Goal: Information Seeking & Learning: Learn about a topic

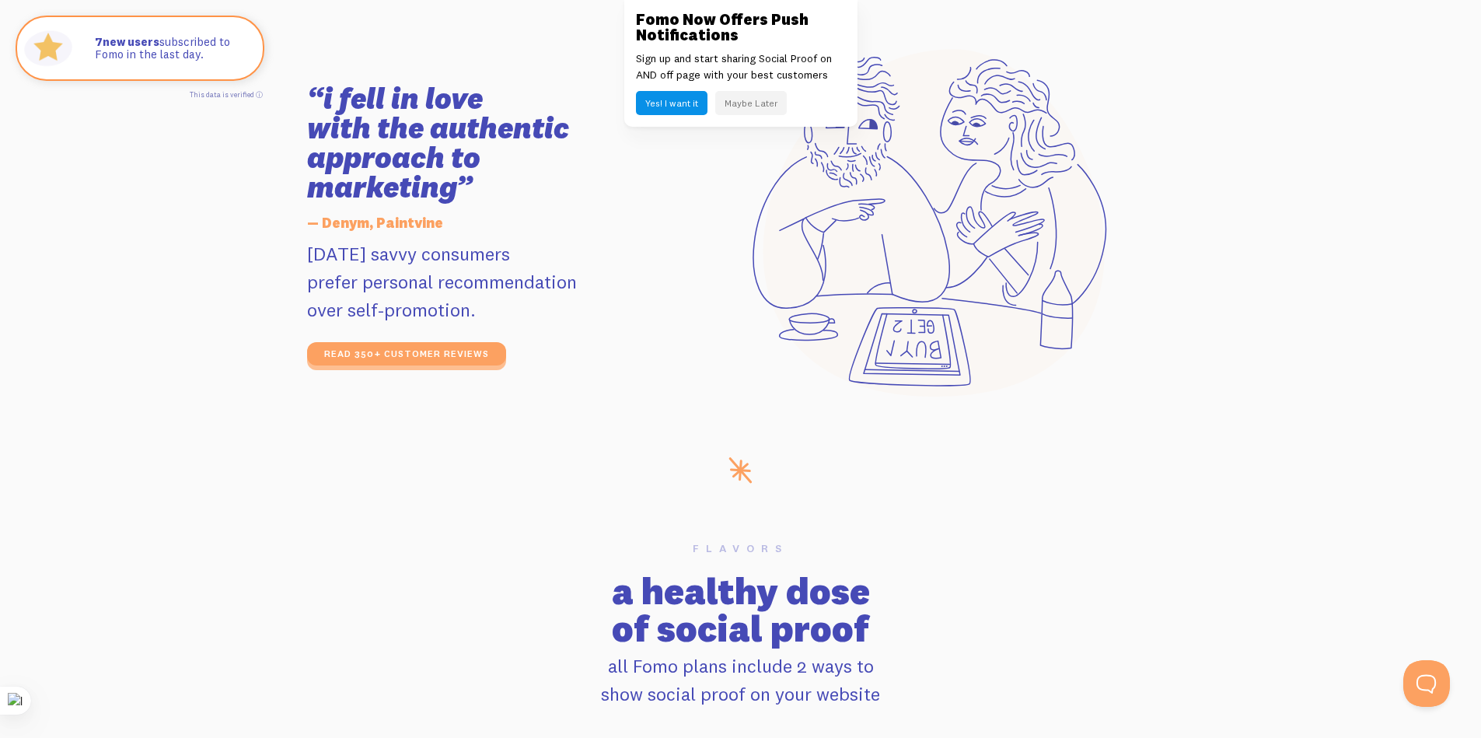
click at [765, 103] on button "Maybe Later" at bounding box center [751, 103] width 72 height 24
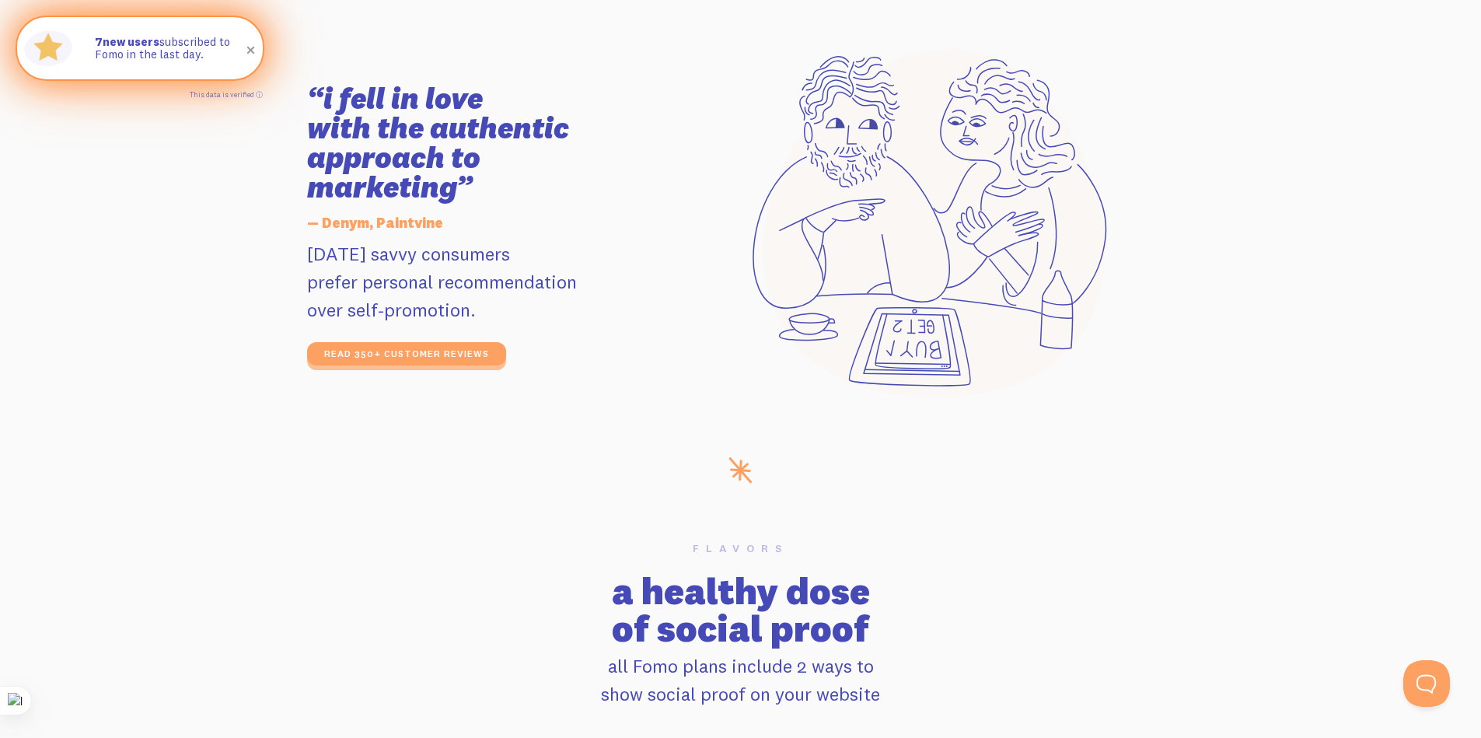
click at [252, 51] on span at bounding box center [251, 50] width 26 height 26
click at [172, 50] on p "20 people subscribed to Business this week." at bounding box center [171, 49] width 152 height 26
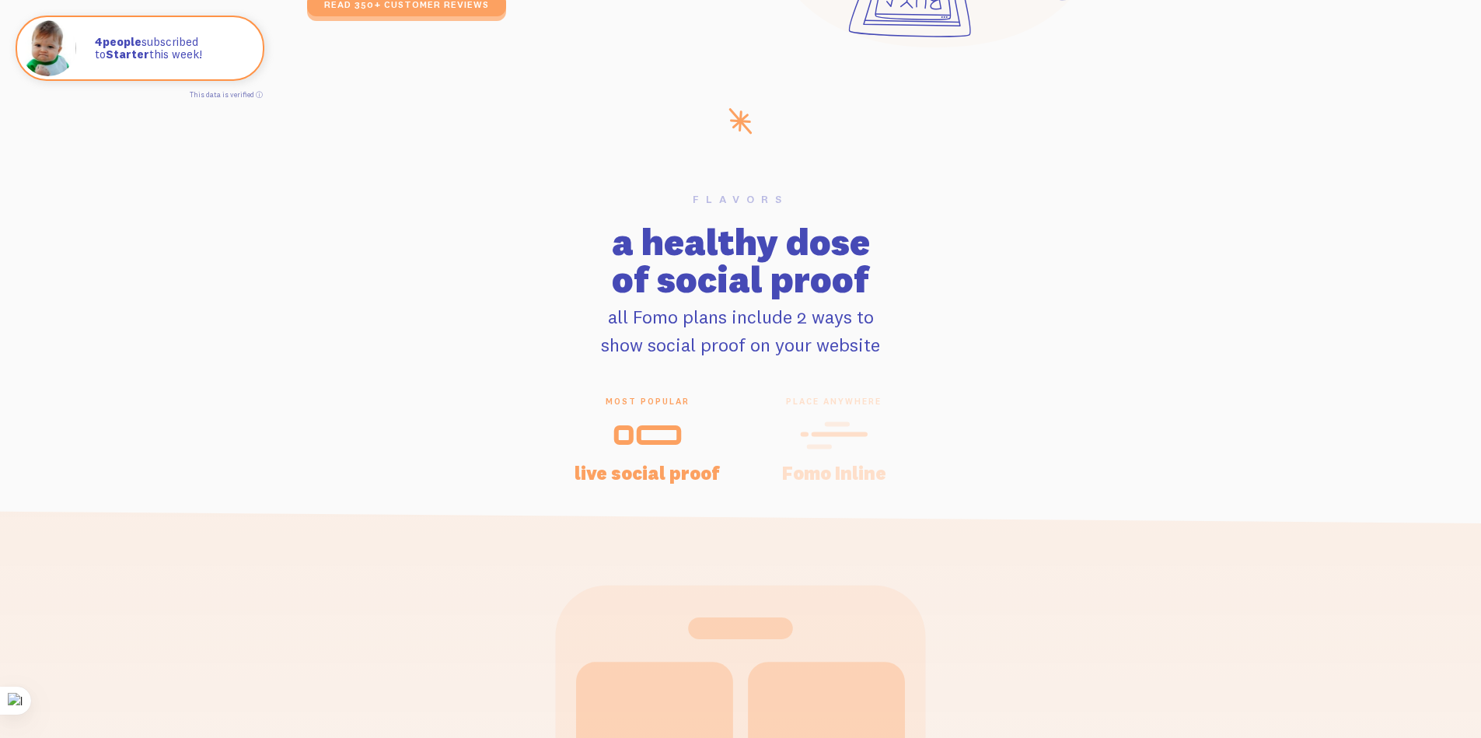
scroll to position [3266, 0]
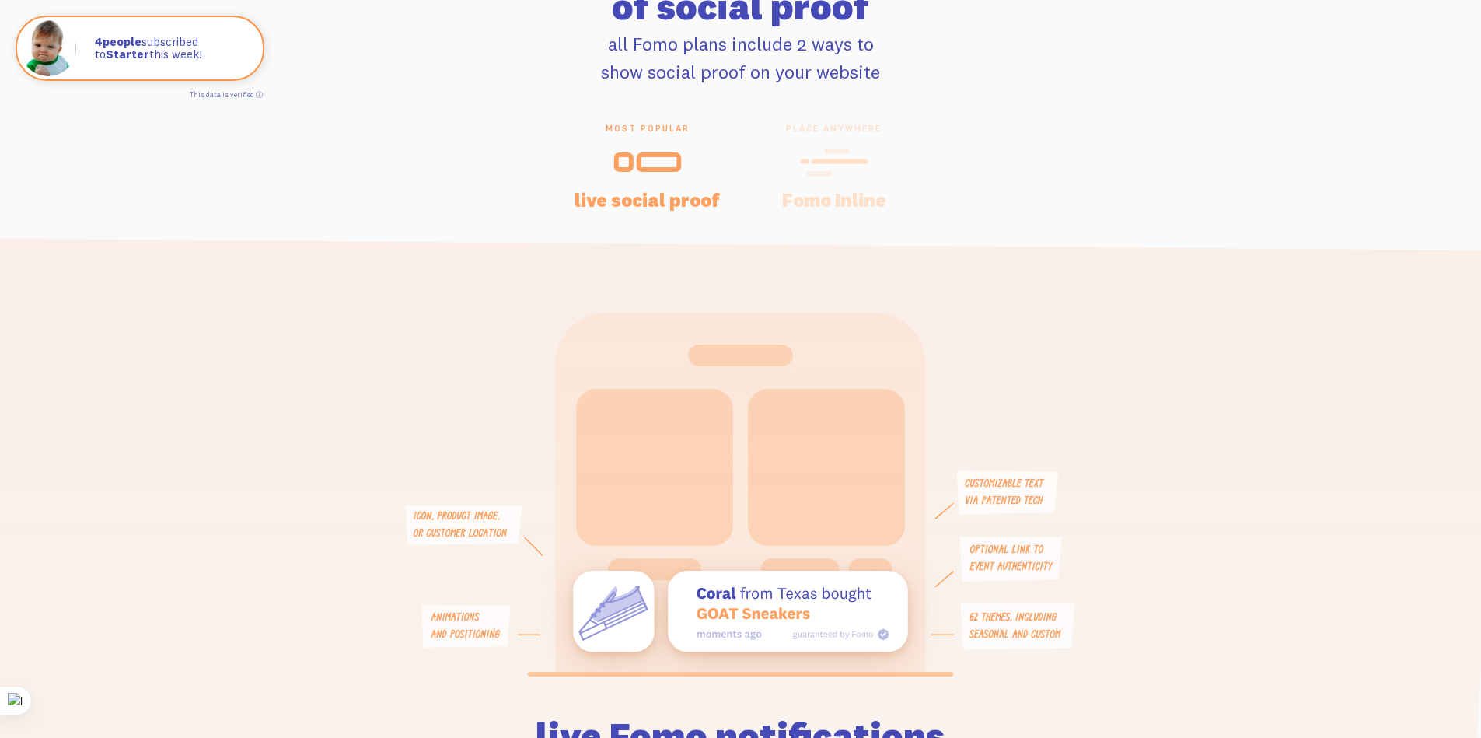
click at [807, 170] on icon at bounding box center [834, 162] width 68 height 35
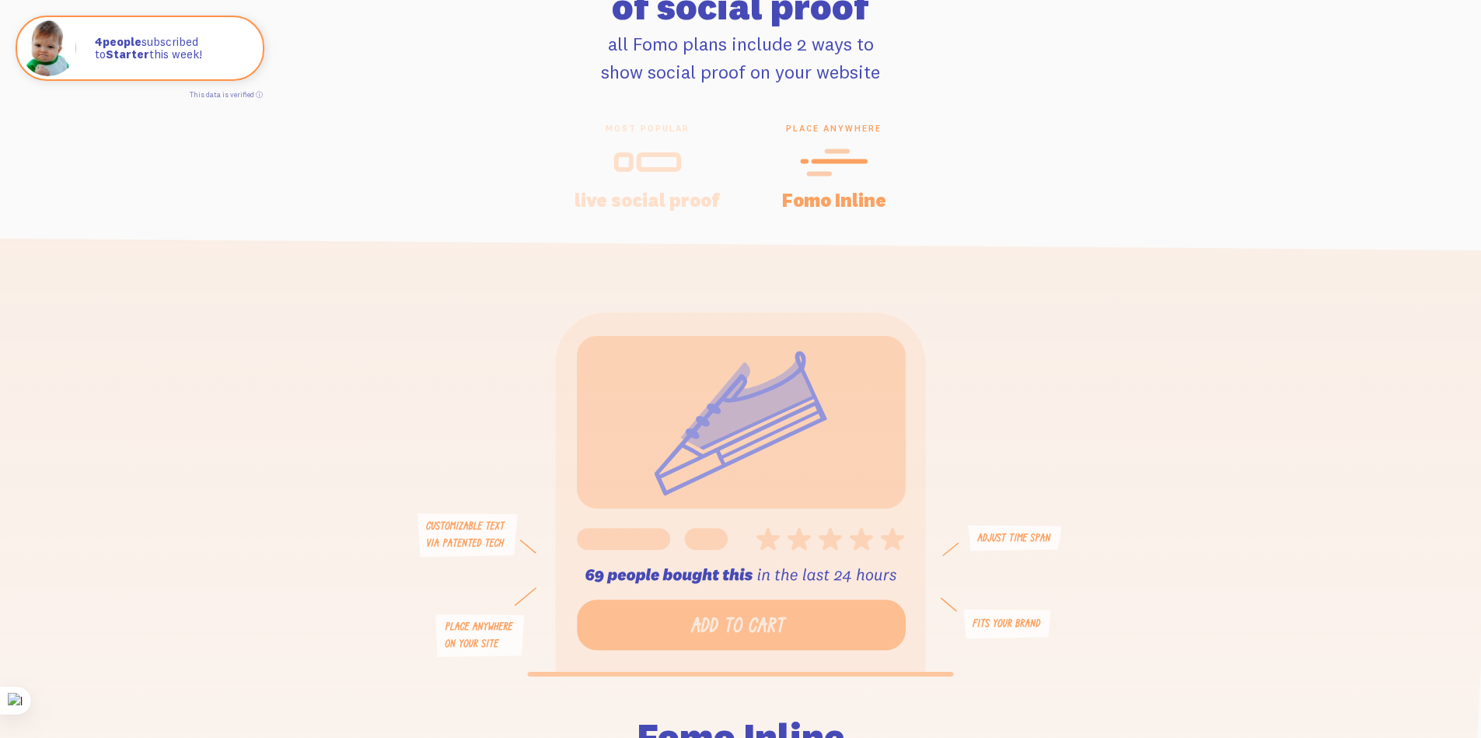
scroll to position [0, 0]
click at [610, 155] on div at bounding box center [647, 162] width 149 height 37
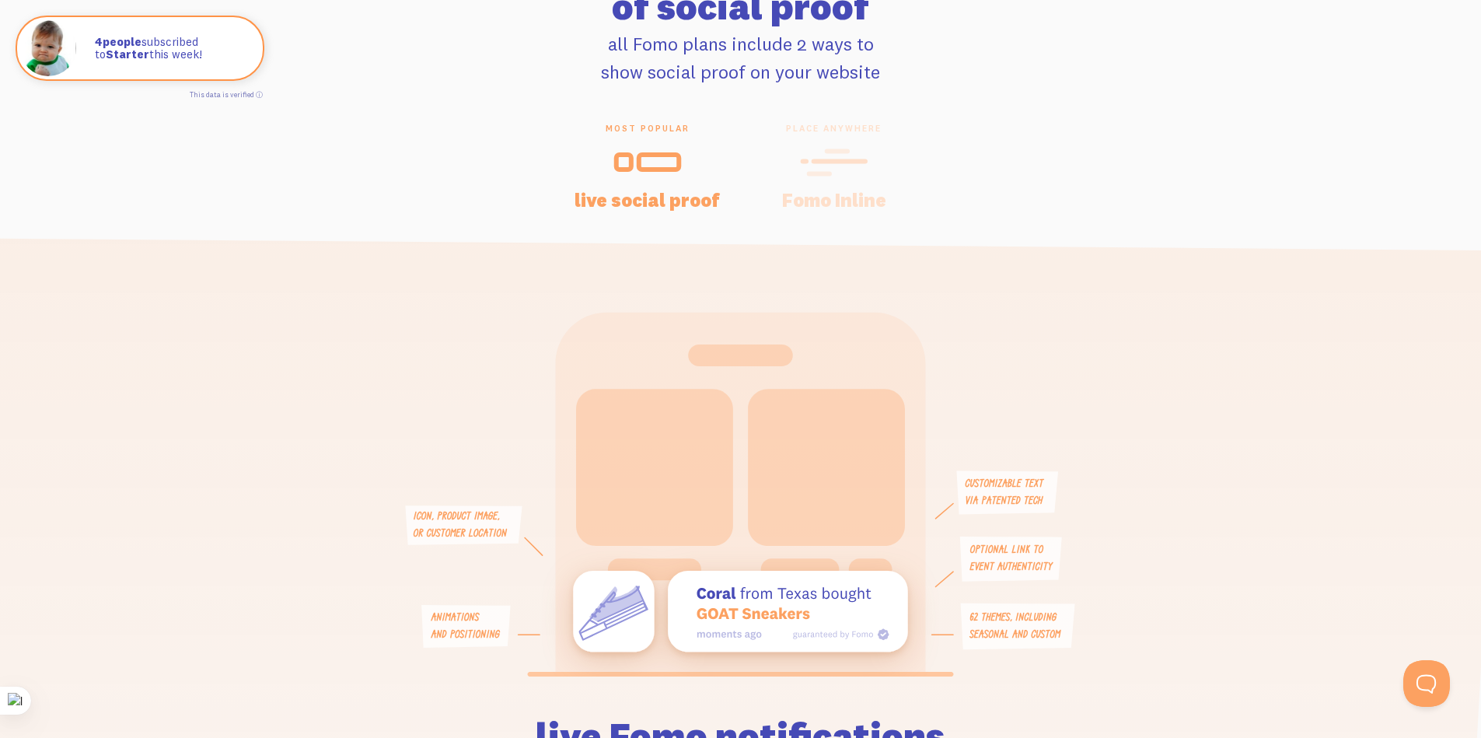
click at [847, 177] on icon at bounding box center [834, 162] width 68 height 35
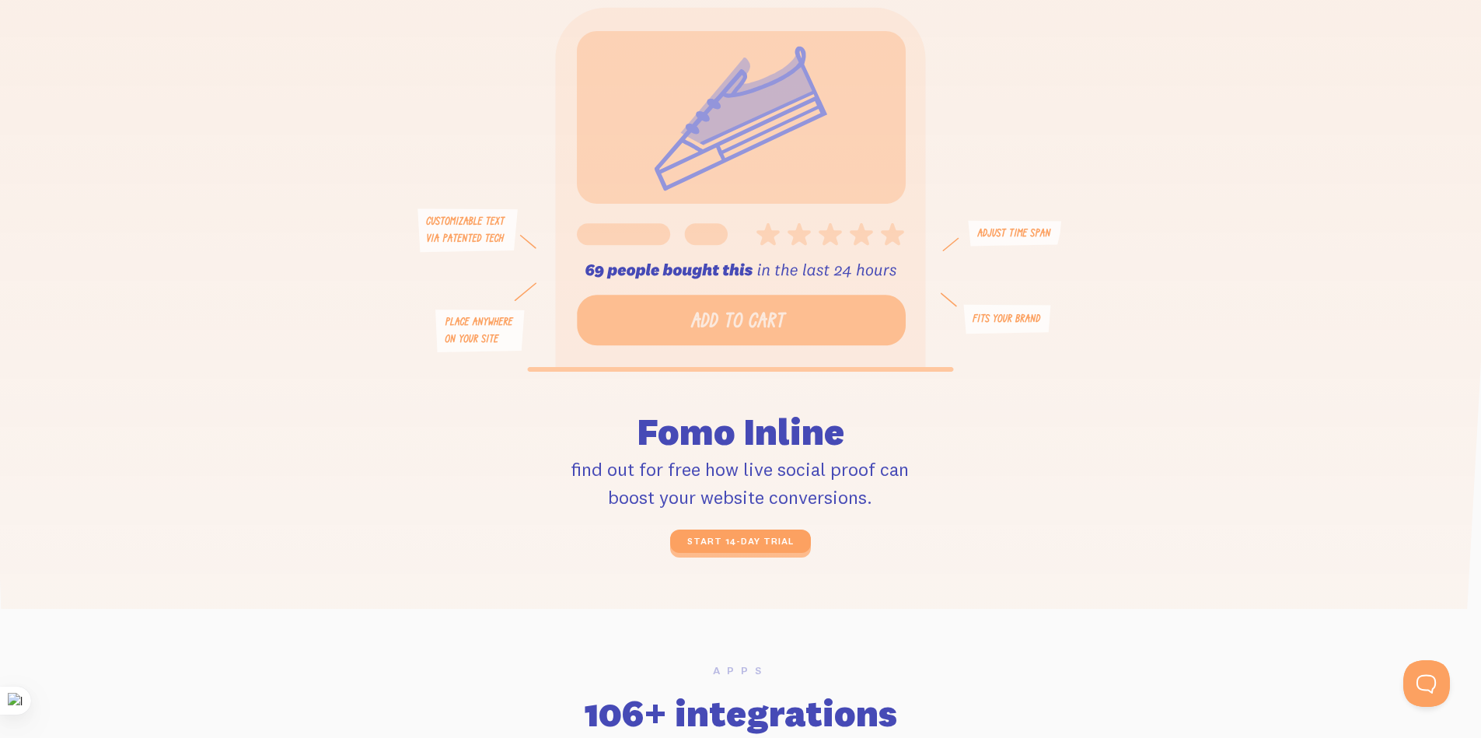
scroll to position [3577, 0]
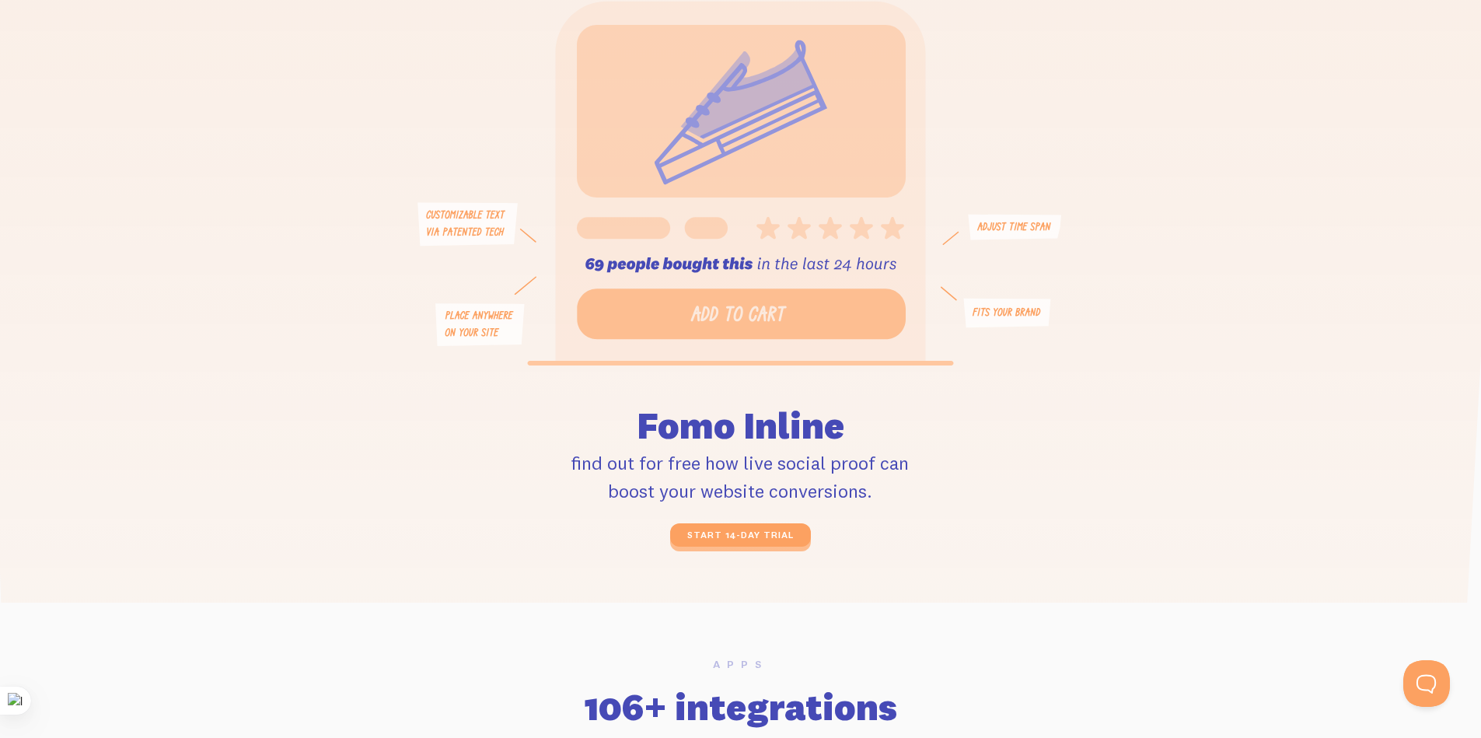
click at [483, 320] on icon at bounding box center [479, 324] width 89 height 43
drag, startPoint x: 627, startPoint y: 267, endPoint x: 406, endPoint y: 230, distance: 224.6
click at [406, 230] on icon at bounding box center [741, 183] width 682 height 365
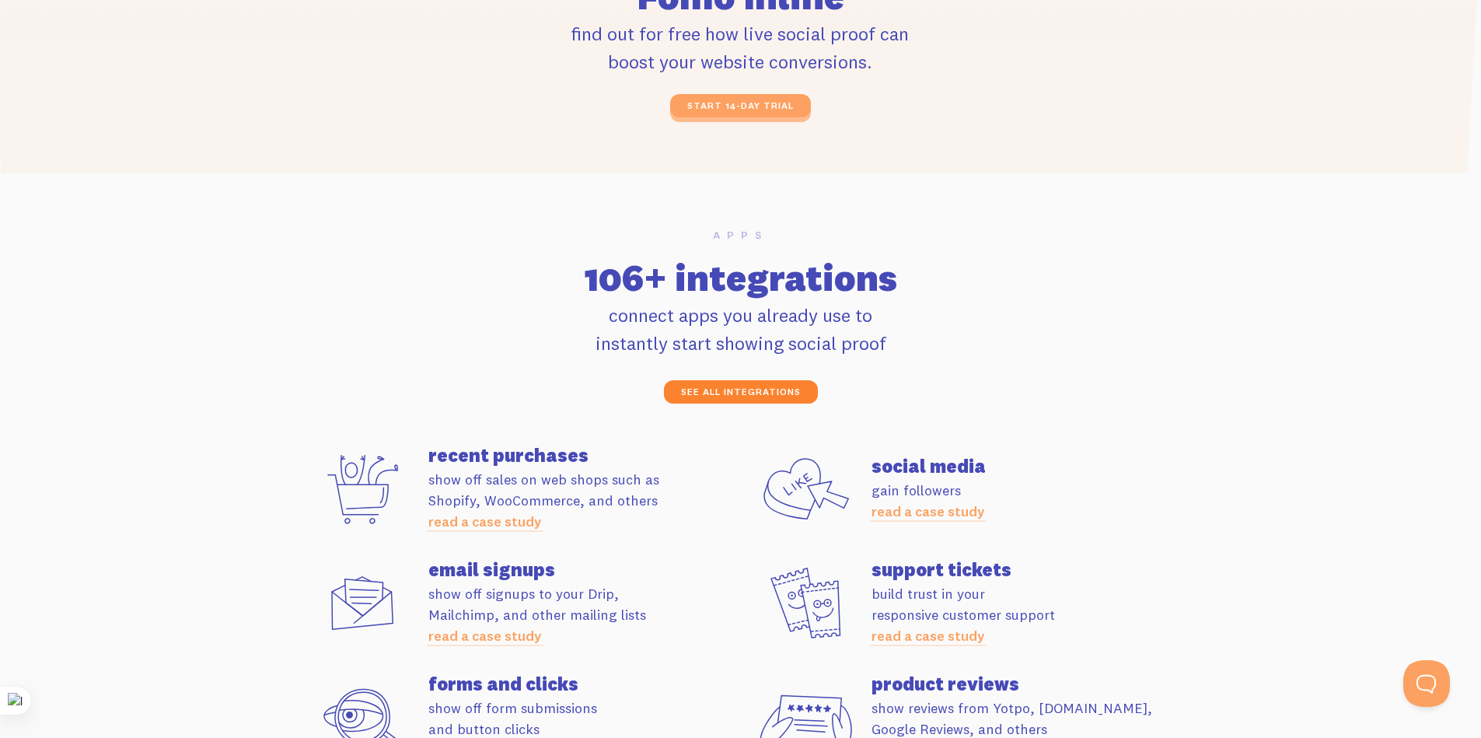
scroll to position [4043, 0]
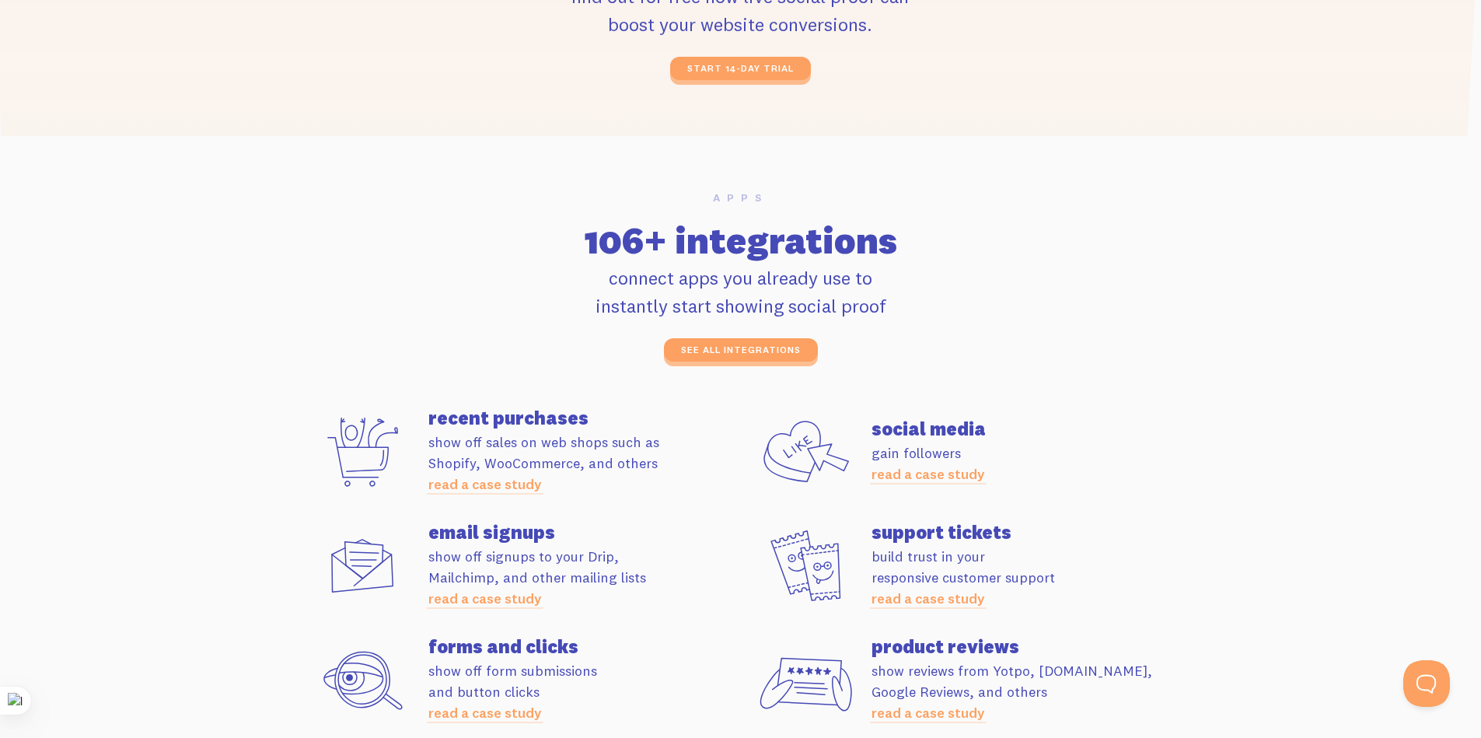
click at [569, 422] on h4 "recent purchases" at bounding box center [584, 417] width 313 height 19
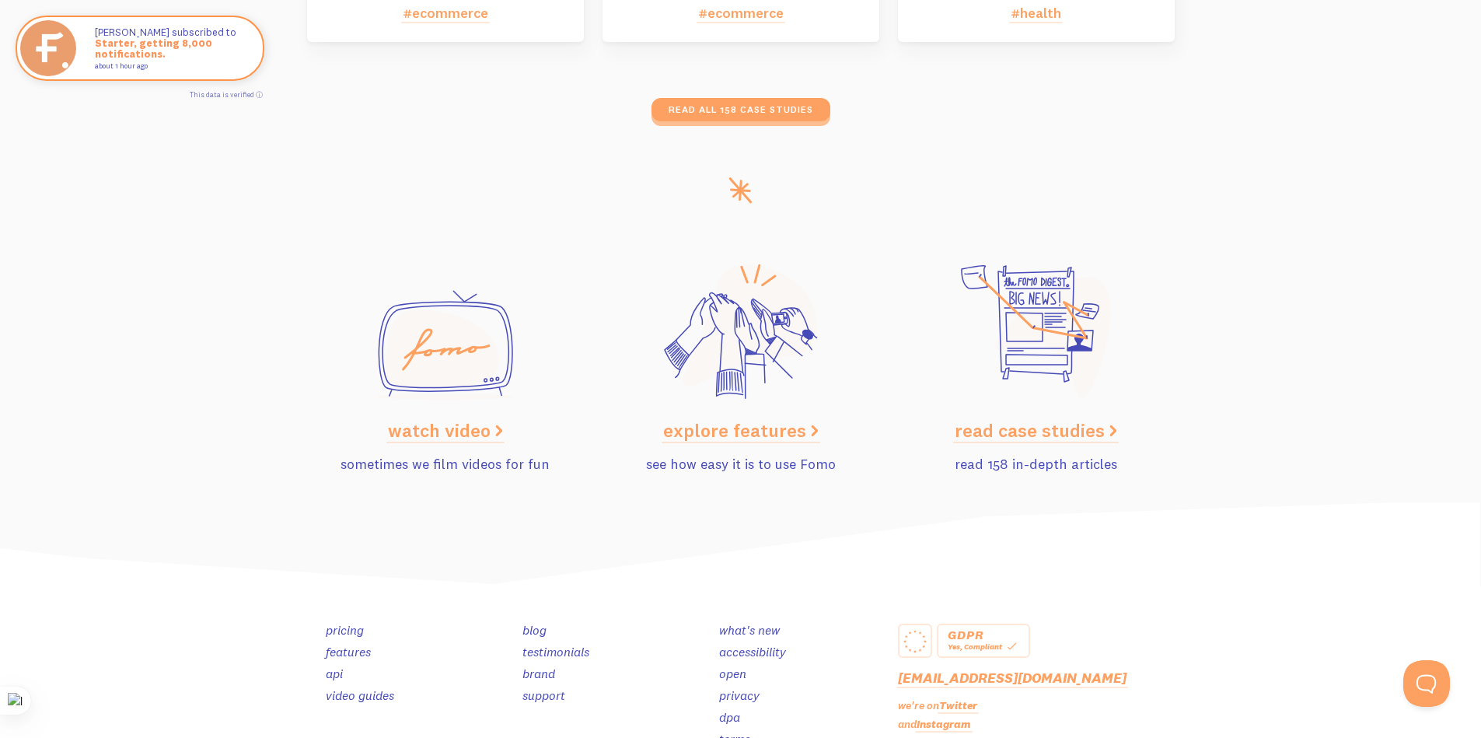
scroll to position [7772, 0]
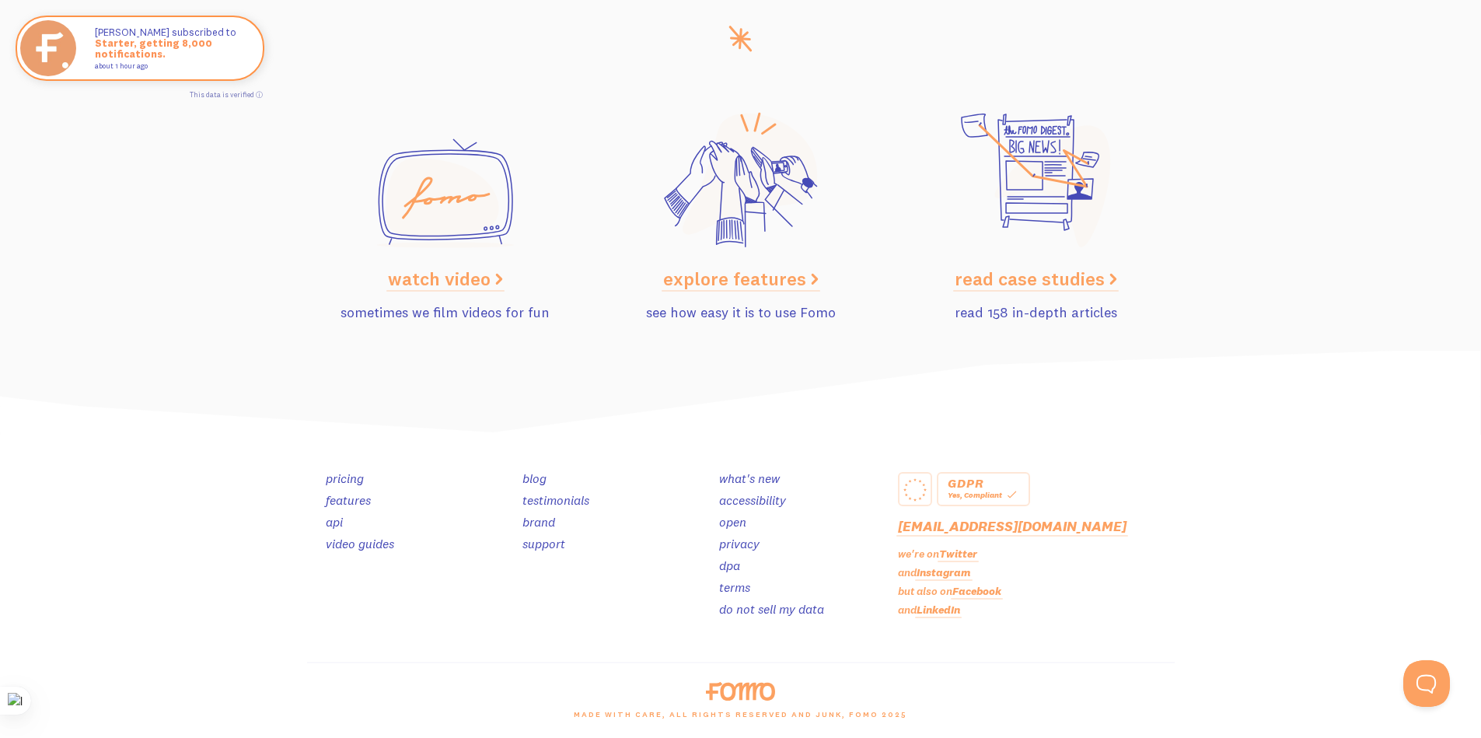
click at [766, 277] on link "explore features" at bounding box center [741, 278] width 156 height 23
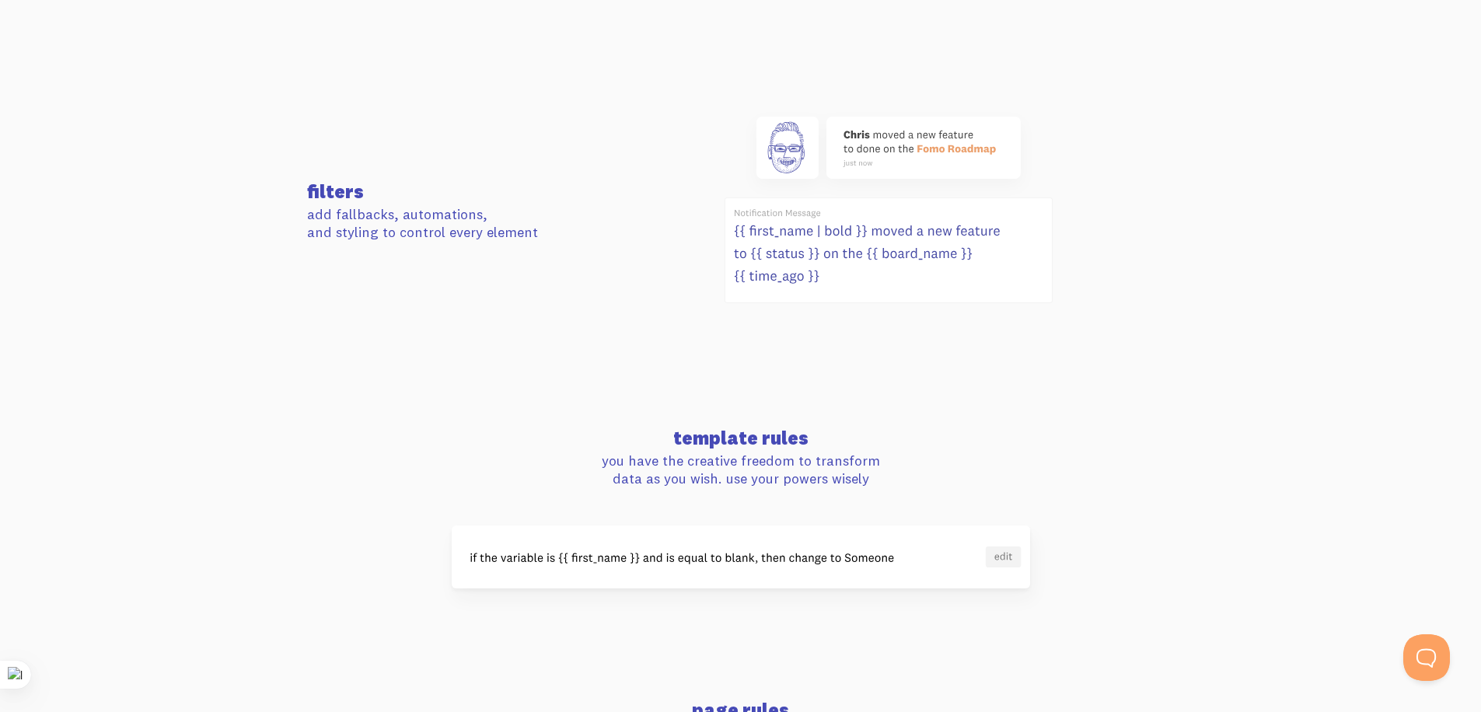
scroll to position [1089, 0]
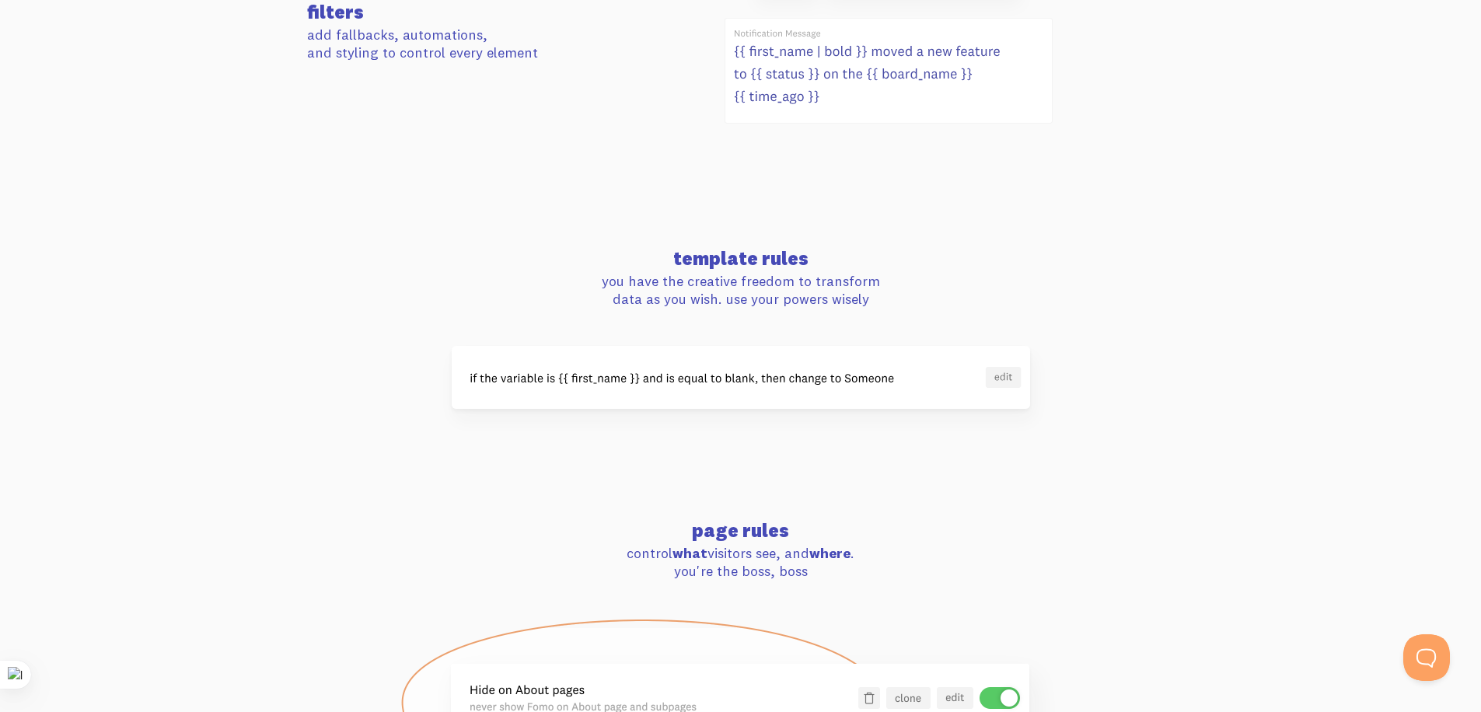
click at [998, 369] on img at bounding box center [741, 377] width 578 height 63
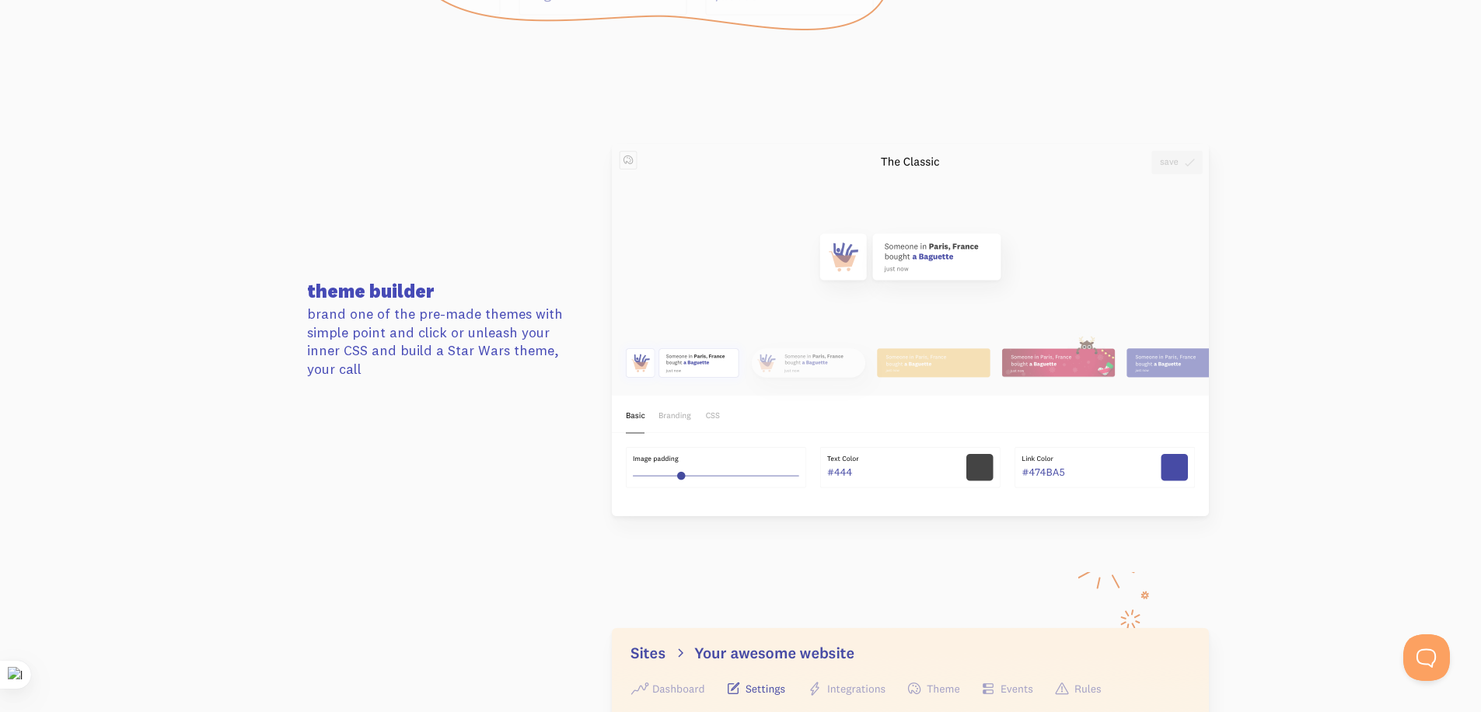
scroll to position [1866, 0]
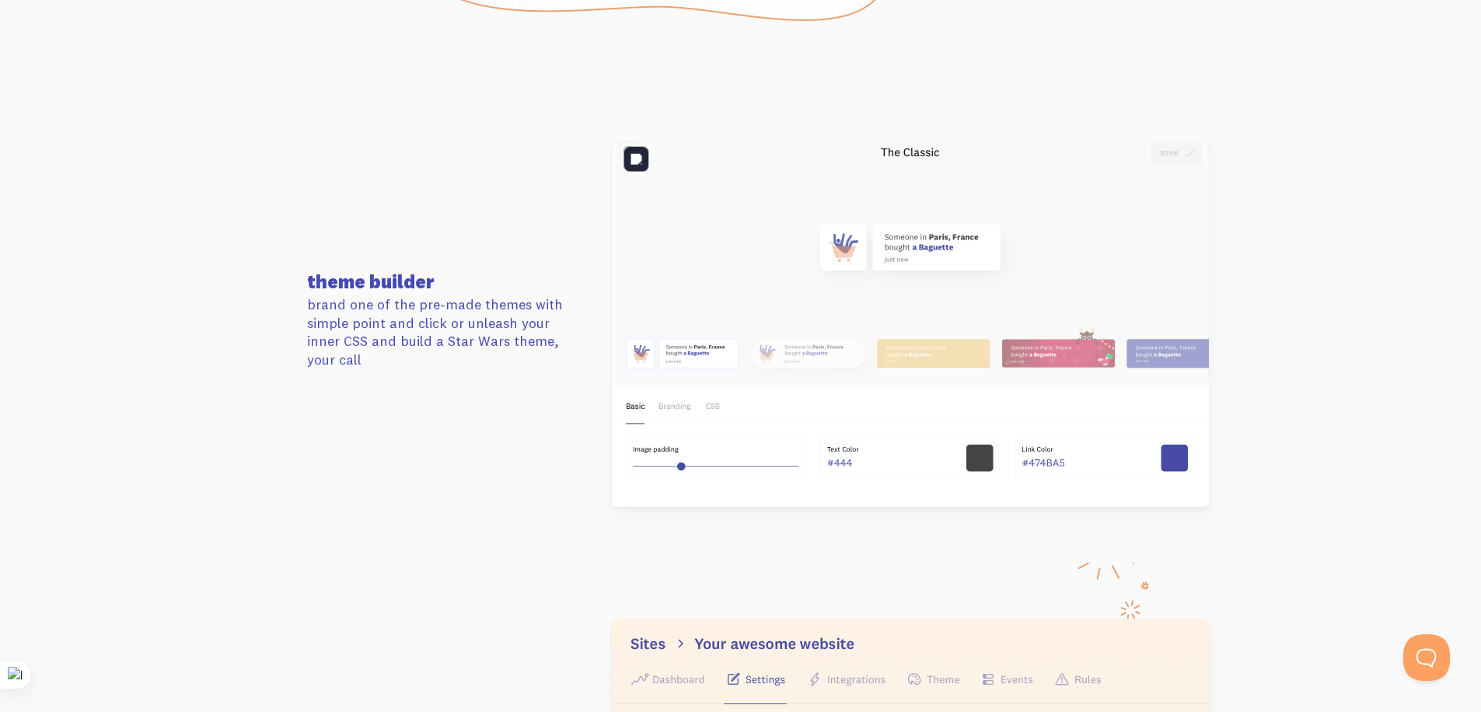
click at [942, 349] on img at bounding box center [910, 321] width 597 height 372
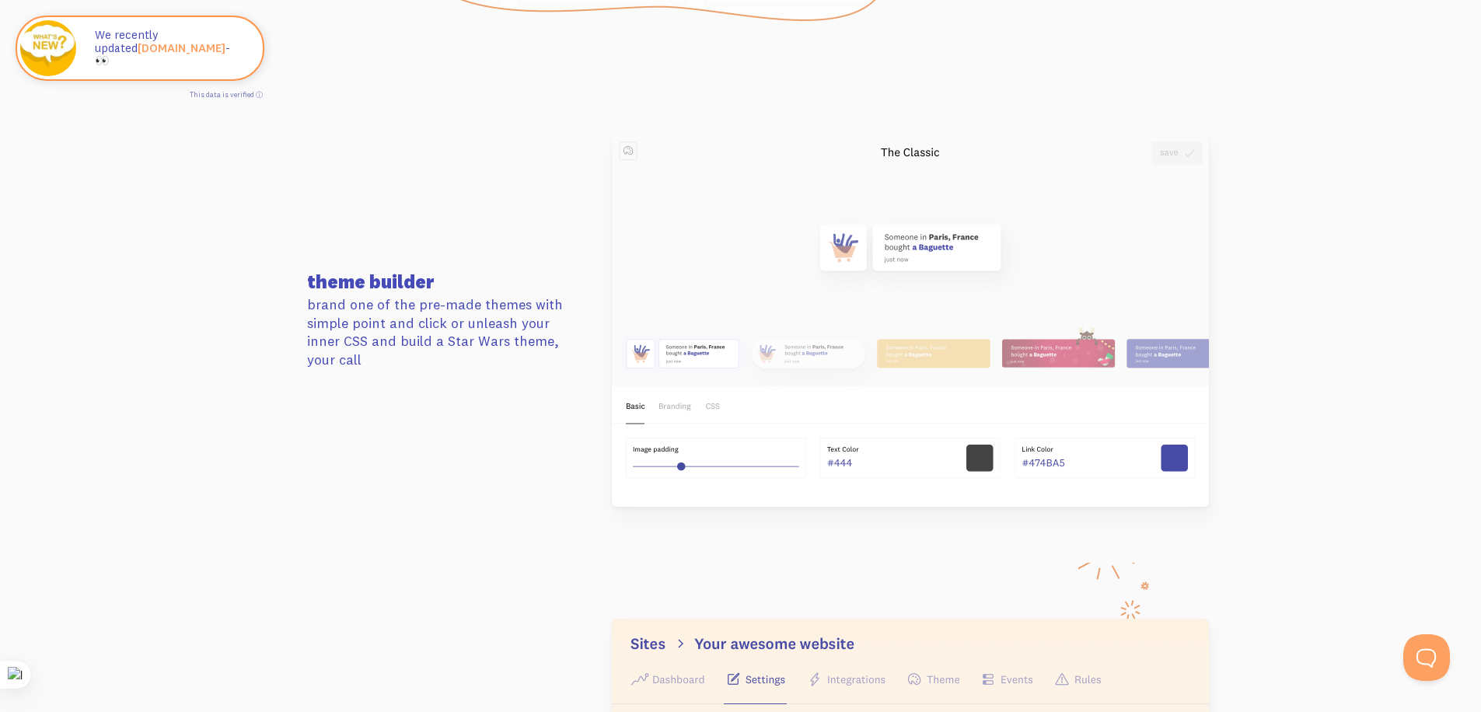
drag, startPoint x: 942, startPoint y: 349, endPoint x: 500, endPoint y: 319, distance: 443.5
click at [500, 319] on p "brand one of the pre-made themes with simple point and click or unleash your in…" at bounding box center [445, 331] width 277 height 73
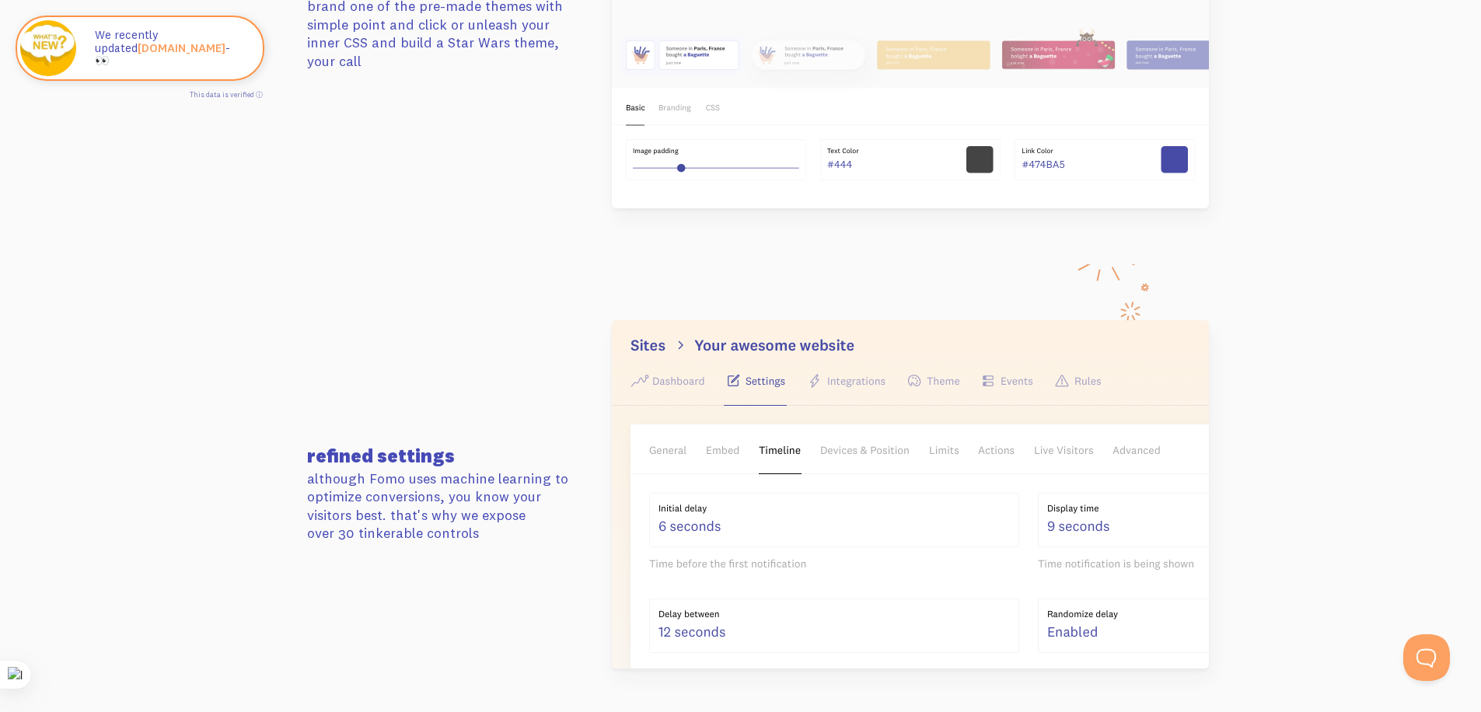
scroll to position [2177, 0]
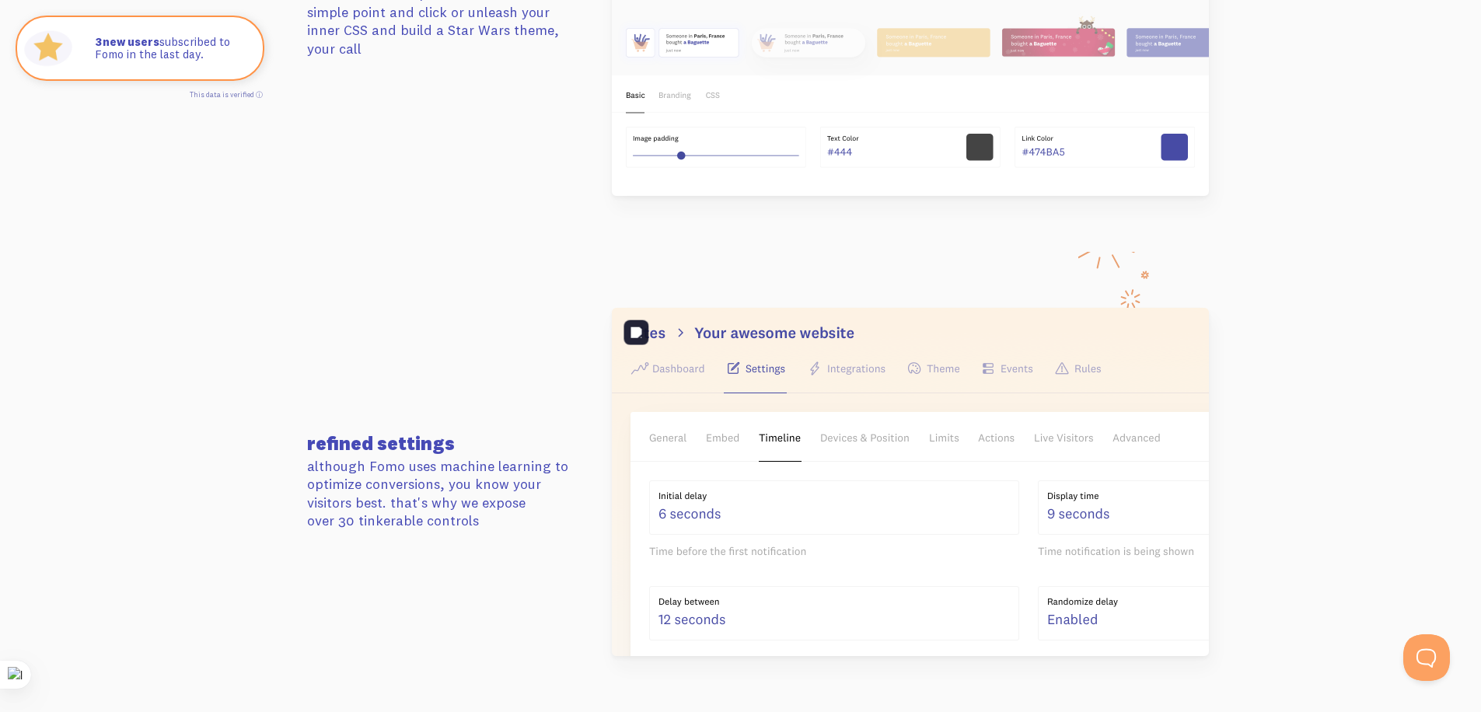
click at [883, 360] on img at bounding box center [910, 482] width 597 height 348
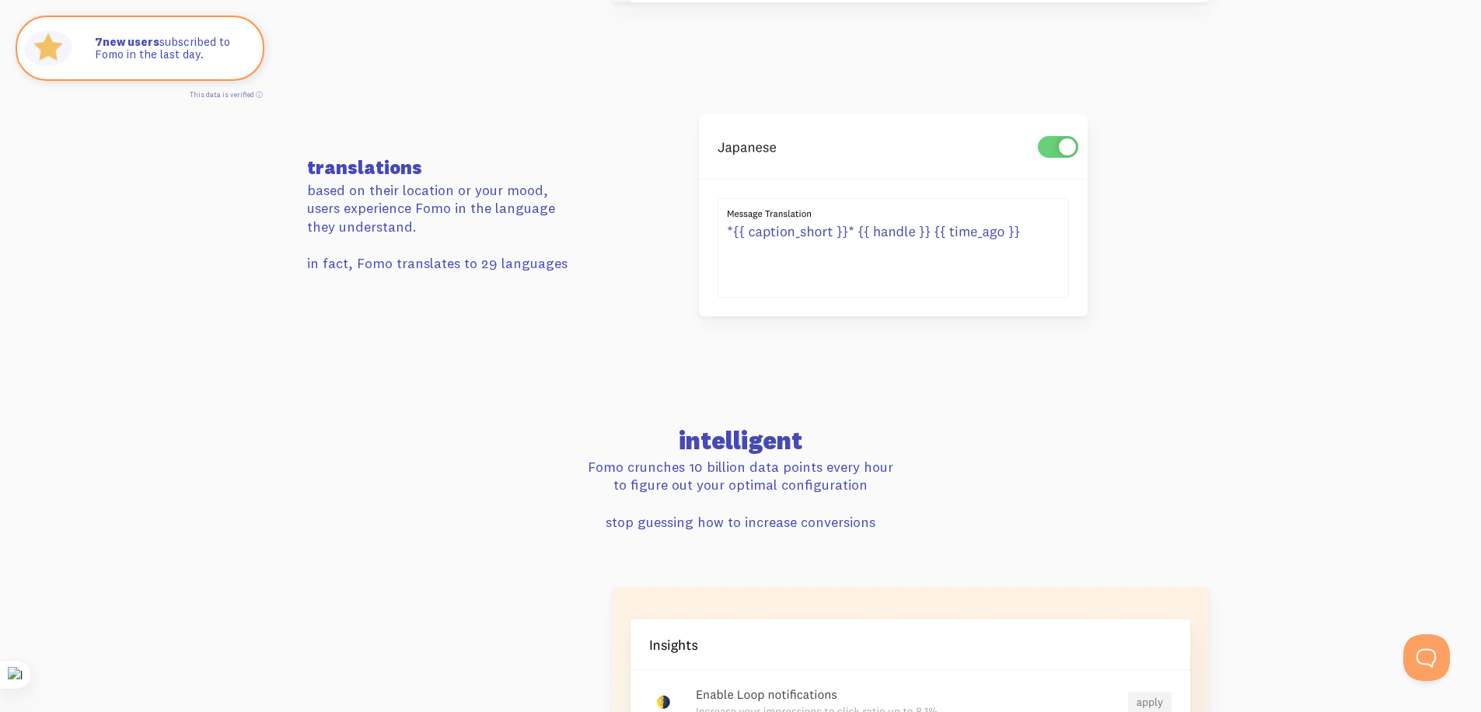
scroll to position [2799, 0]
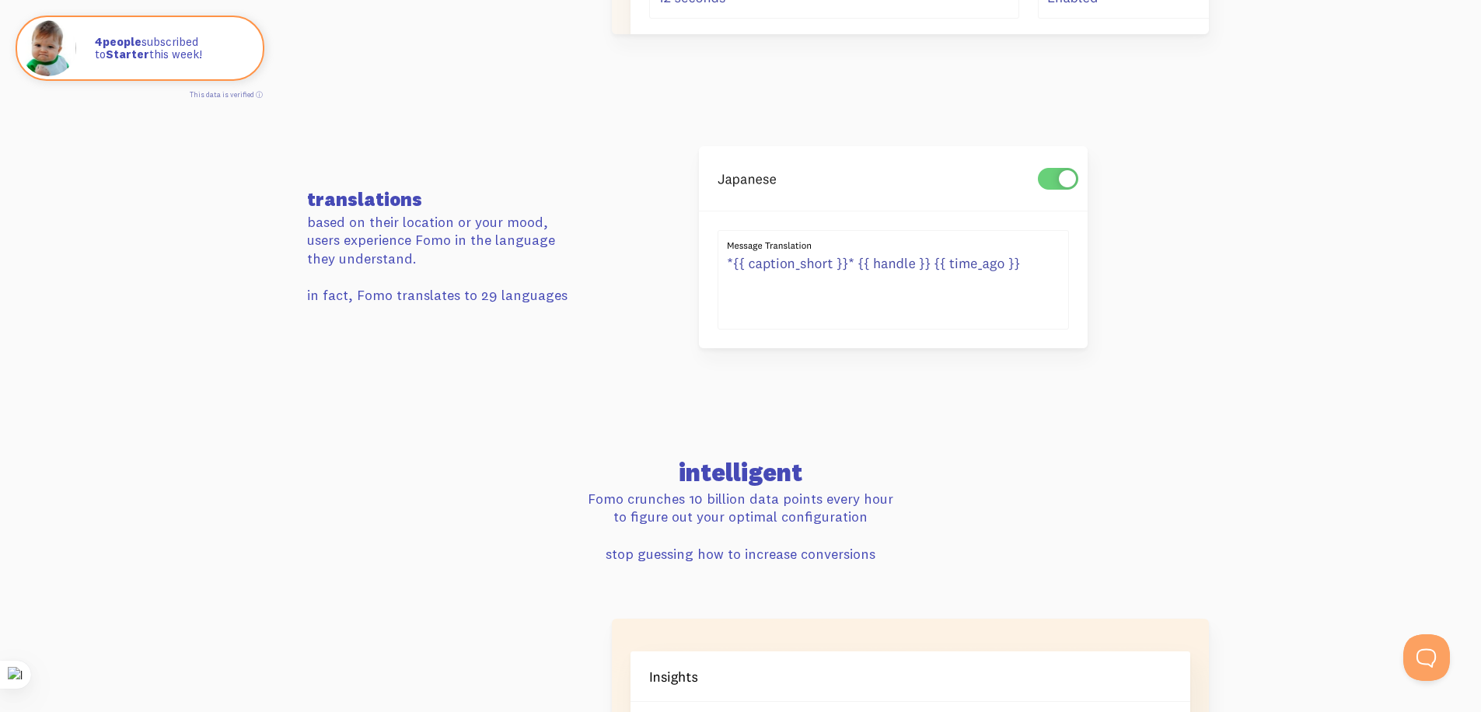
click at [495, 250] on p "based on their location or your mood, users experience Fomo in the language the…" at bounding box center [445, 240] width 277 height 54
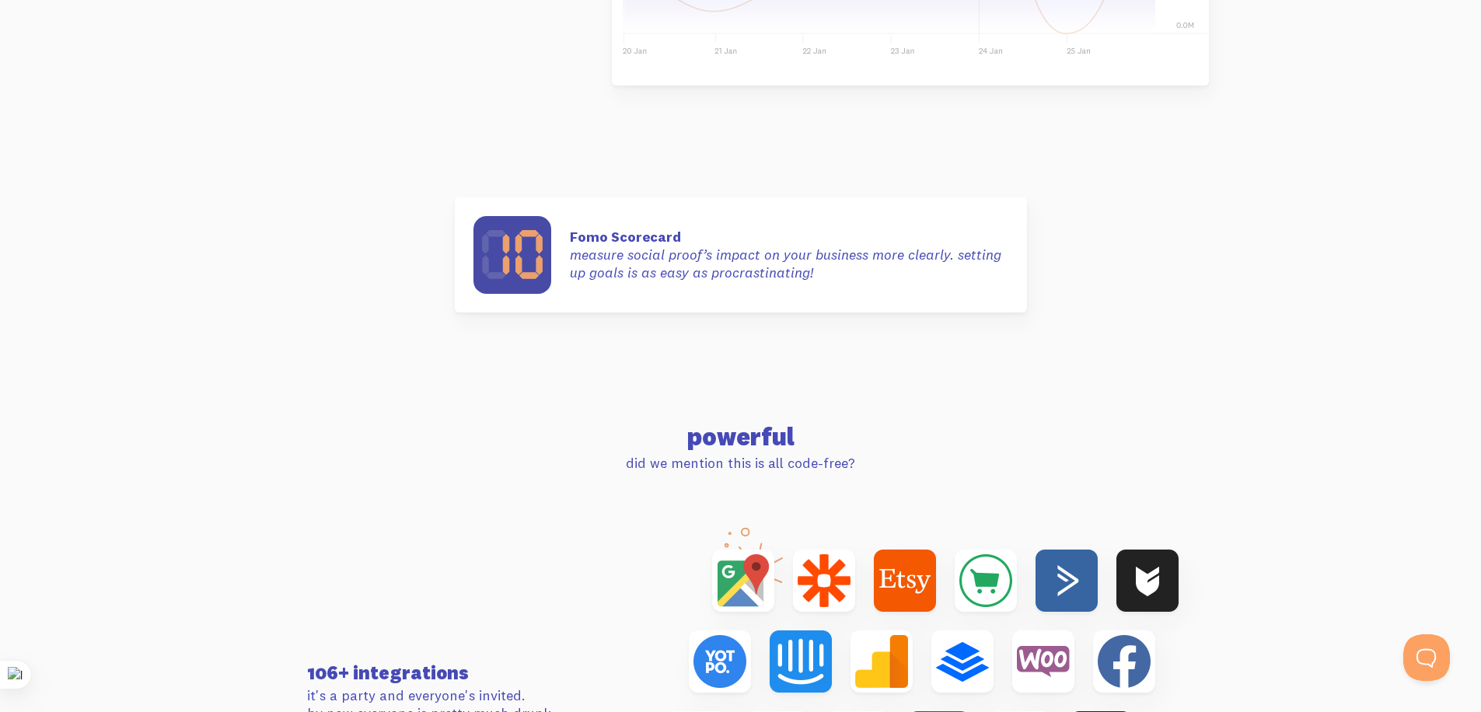
scroll to position [4665, 0]
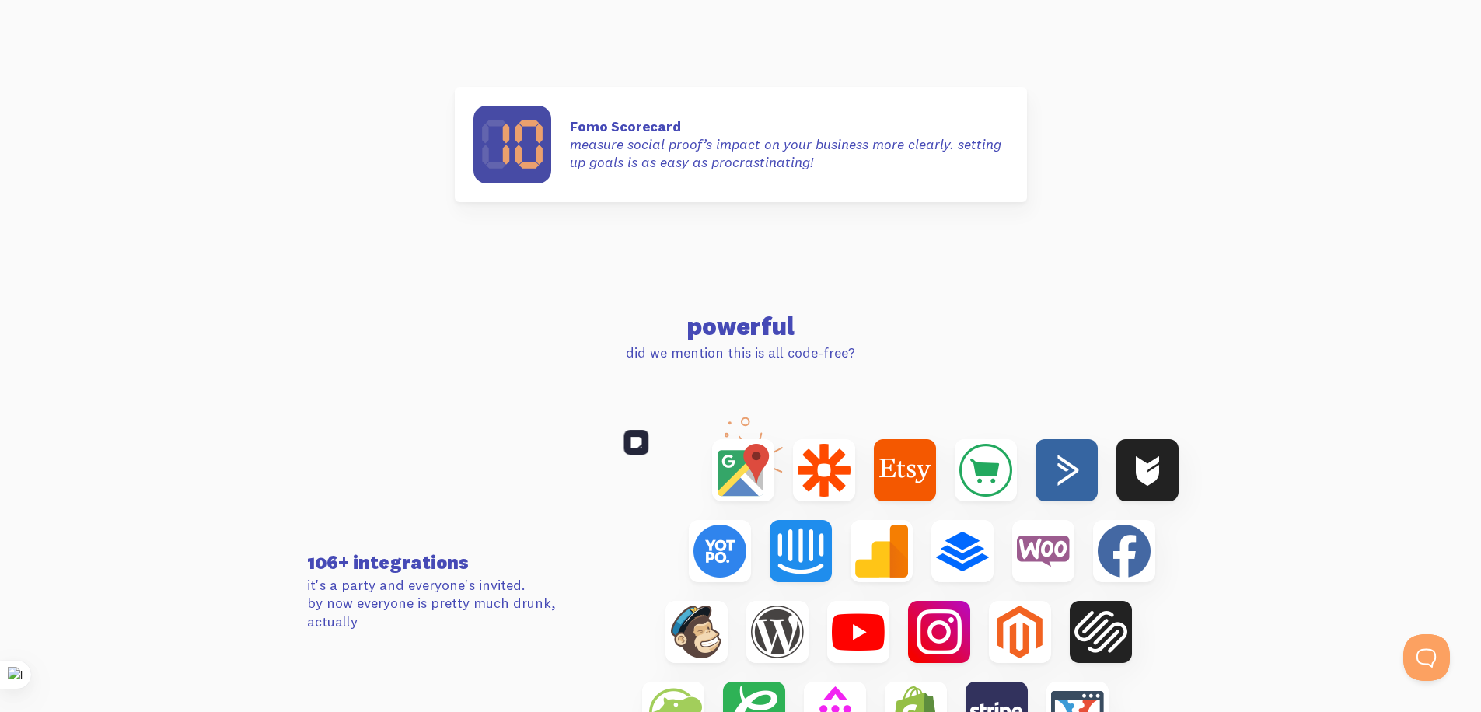
click at [768, 482] on img at bounding box center [910, 592] width 597 height 348
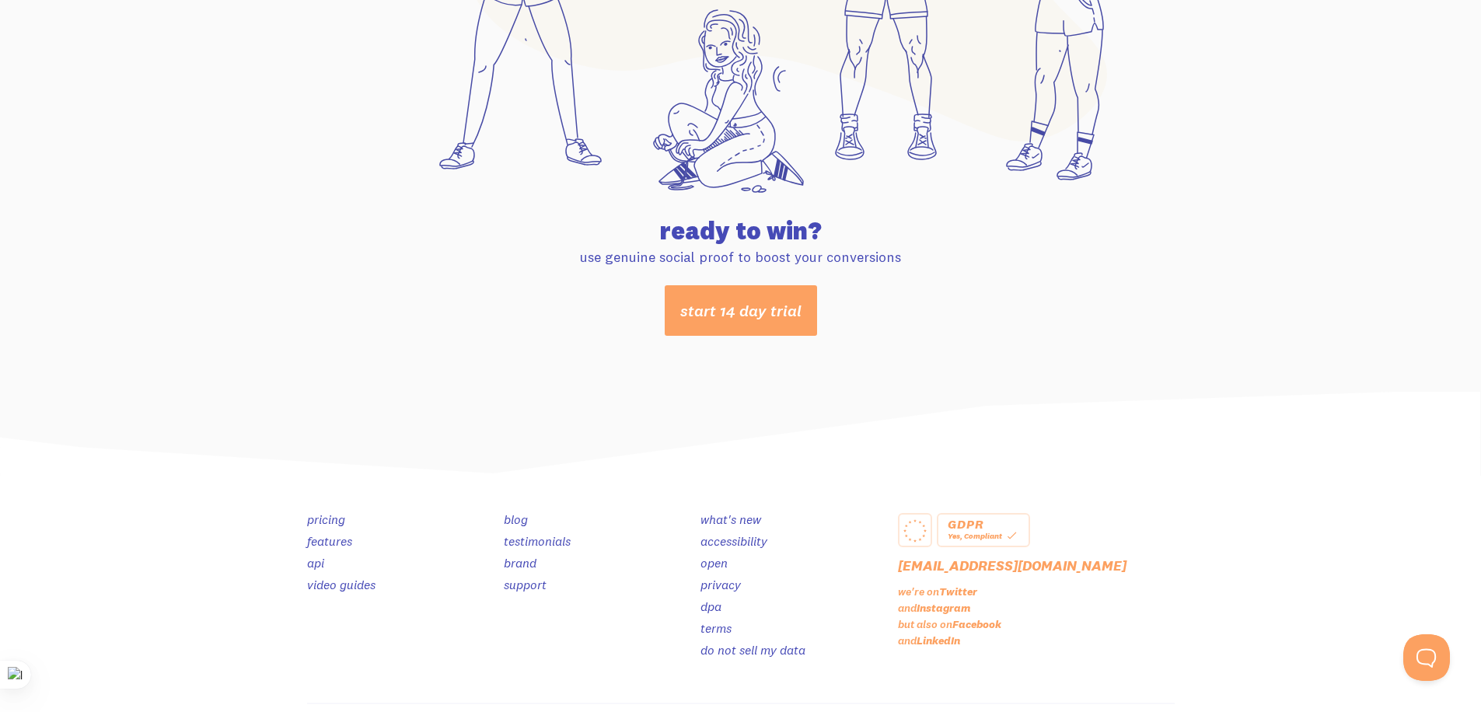
scroll to position [7242, 0]
